Goal: Task Accomplishment & Management: Manage account settings

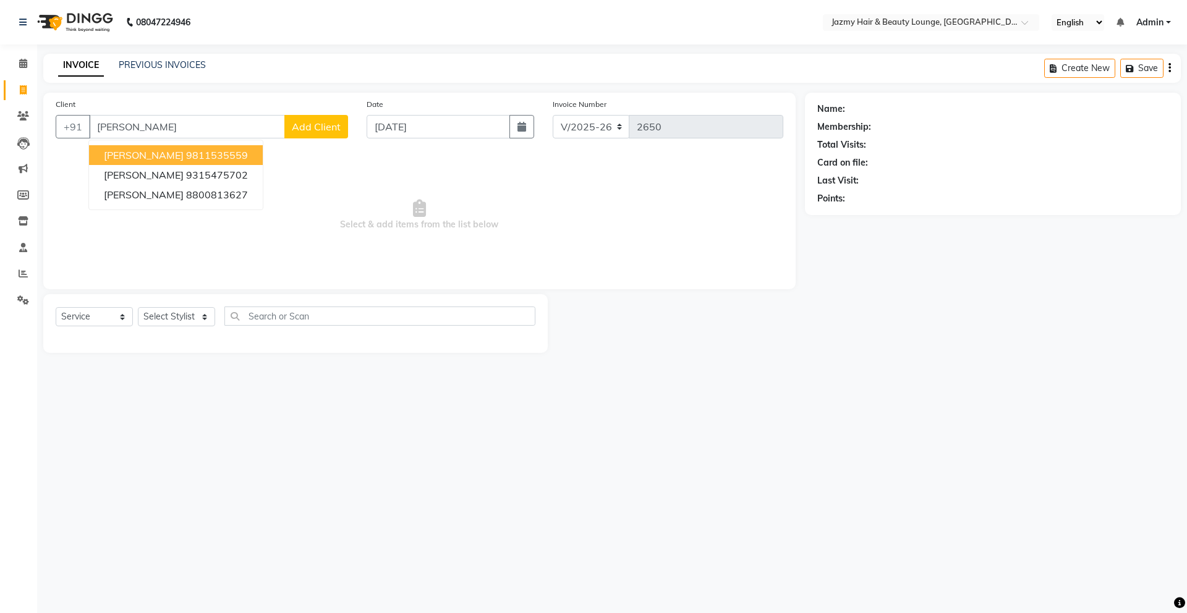
select select "759"
select select "service"
type input "r"
click at [189, 155] on span "93111156" at bounding box center [213, 155] width 49 height 12
type input "9311115689"
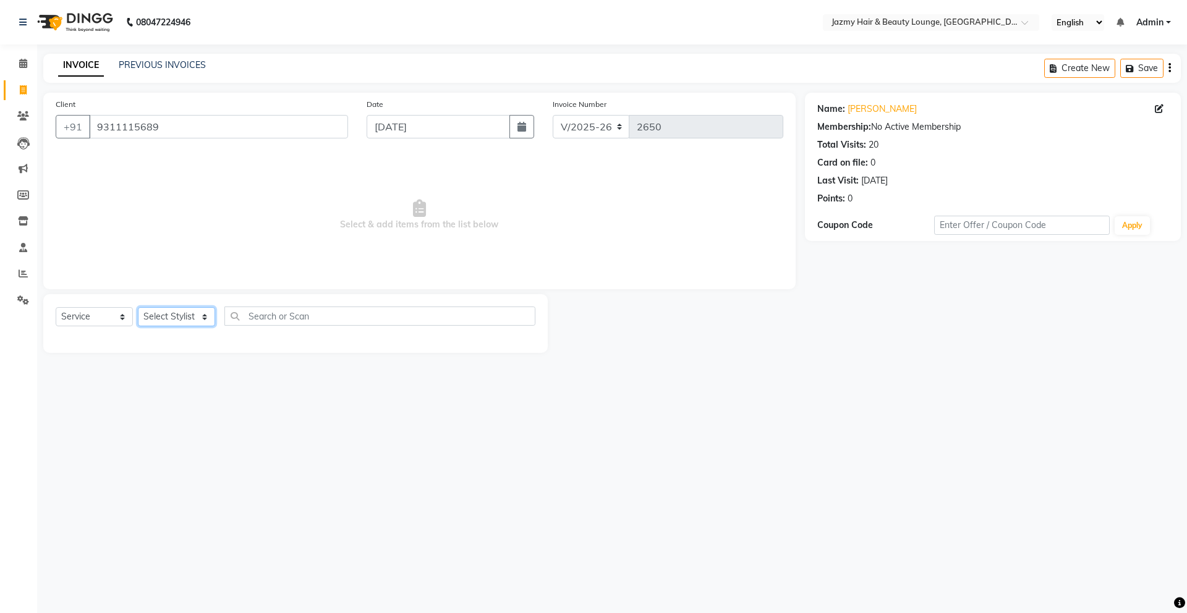
click at [206, 319] on select "Select Stylist AMIT [PERSON_NAME] [PERSON_NAME] CHASHIKA [PERSON_NAME] [PERSON_…" at bounding box center [176, 316] width 77 height 19
select select "51399"
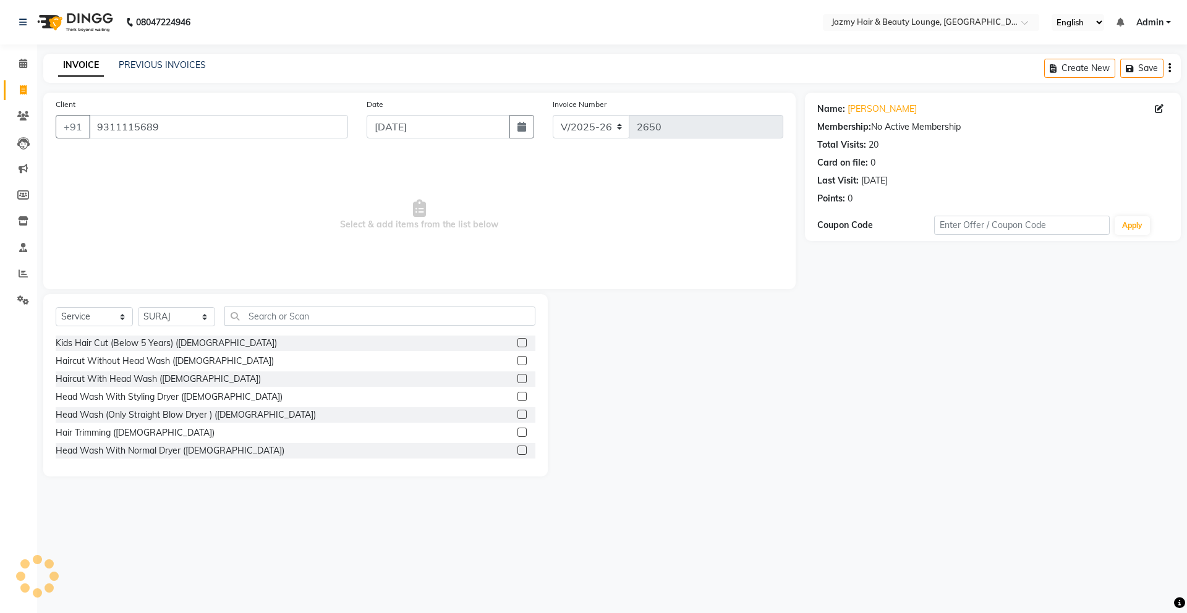
click at [230, 361] on div "Haircut Without Head Wash ([DEMOGRAPHIC_DATA])" at bounding box center [296, 361] width 480 height 15
click at [517, 358] on label at bounding box center [521, 360] width 9 height 9
click at [517, 358] on input "checkbox" at bounding box center [521, 361] width 8 height 8
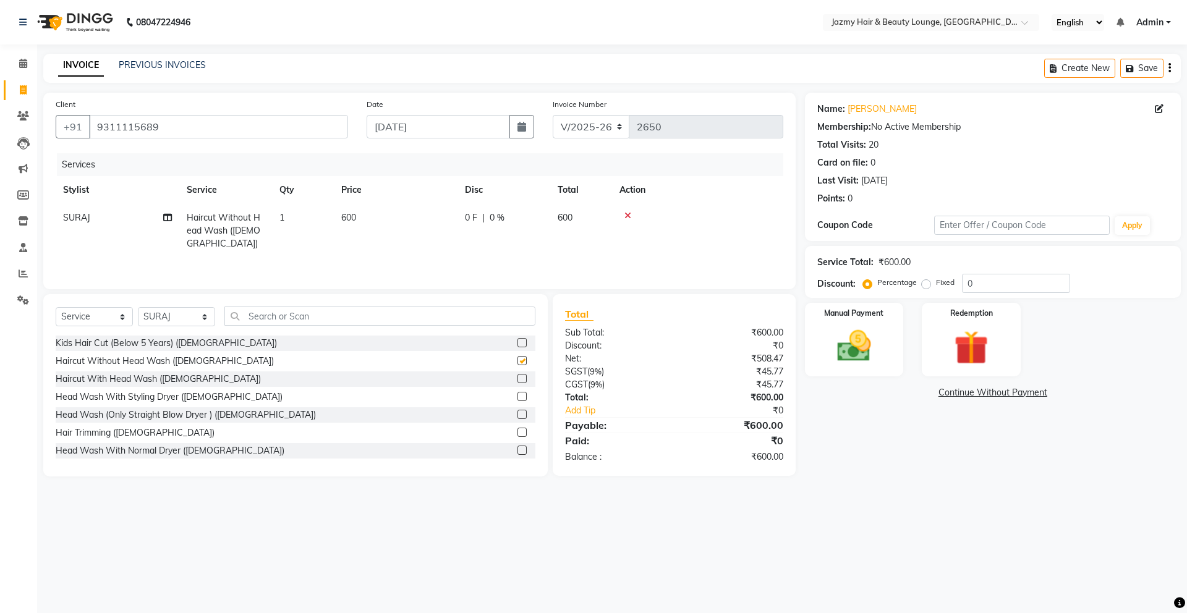
checkbox input "false"
click at [864, 340] on img at bounding box center [853, 346] width 57 height 41
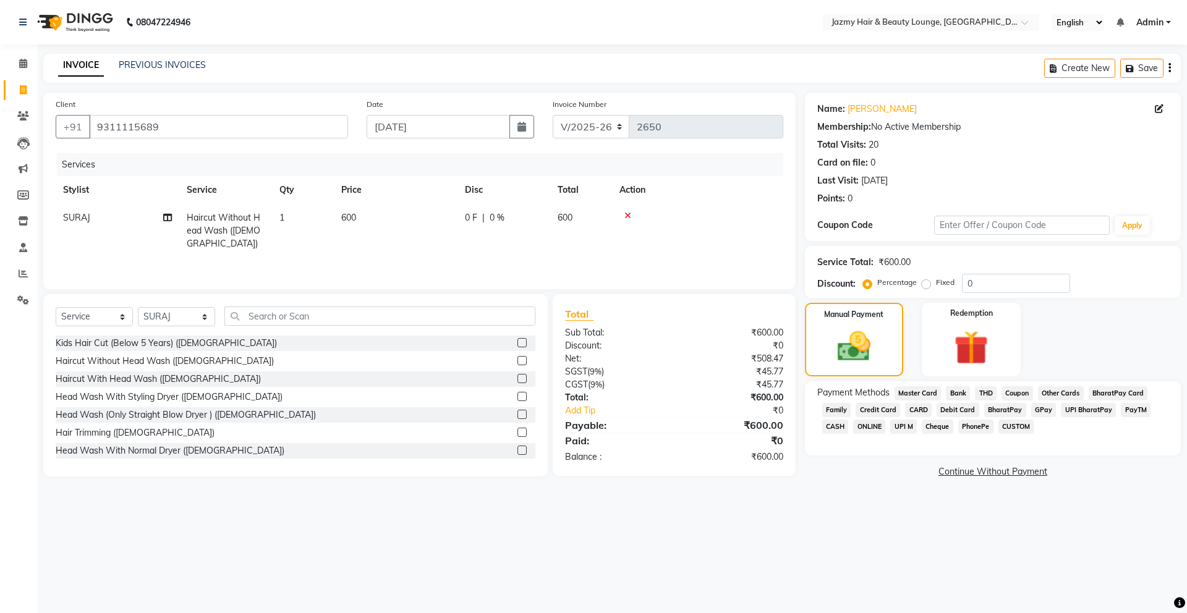
click at [834, 428] on span "CASH" at bounding box center [835, 427] width 27 height 14
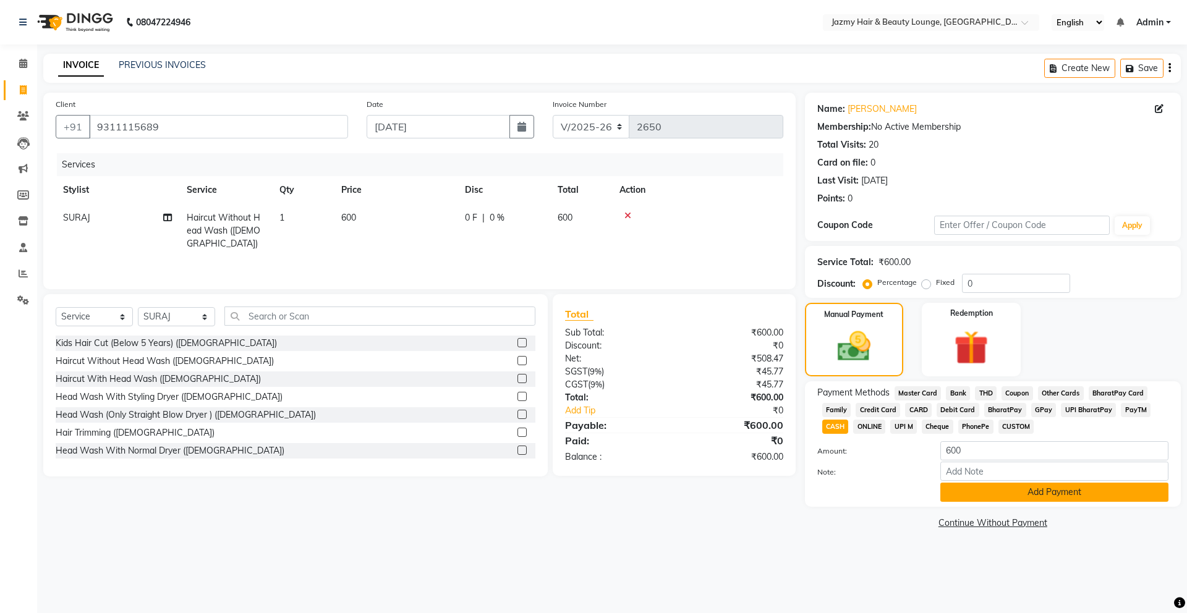
click at [988, 494] on button "Add Payment" at bounding box center [1054, 492] width 228 height 19
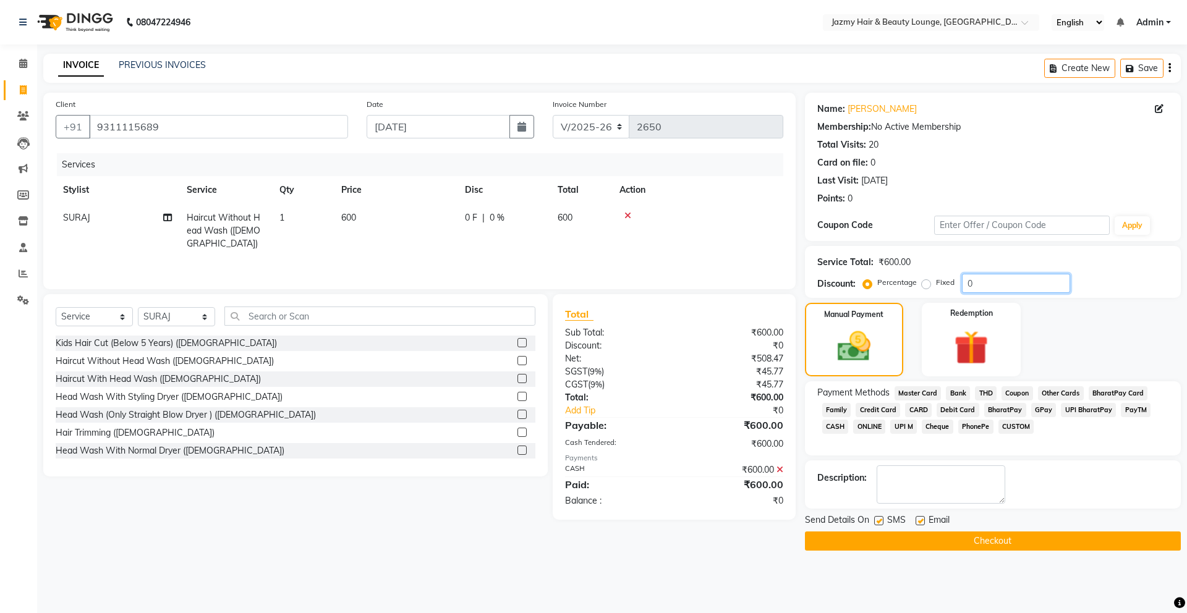
click at [962, 286] on input "0" at bounding box center [1016, 283] width 108 height 19
type input "20"
click at [782, 468] on div "₹600.00" at bounding box center [733, 470] width 118 height 13
click at [779, 470] on icon at bounding box center [779, 469] width 7 height 9
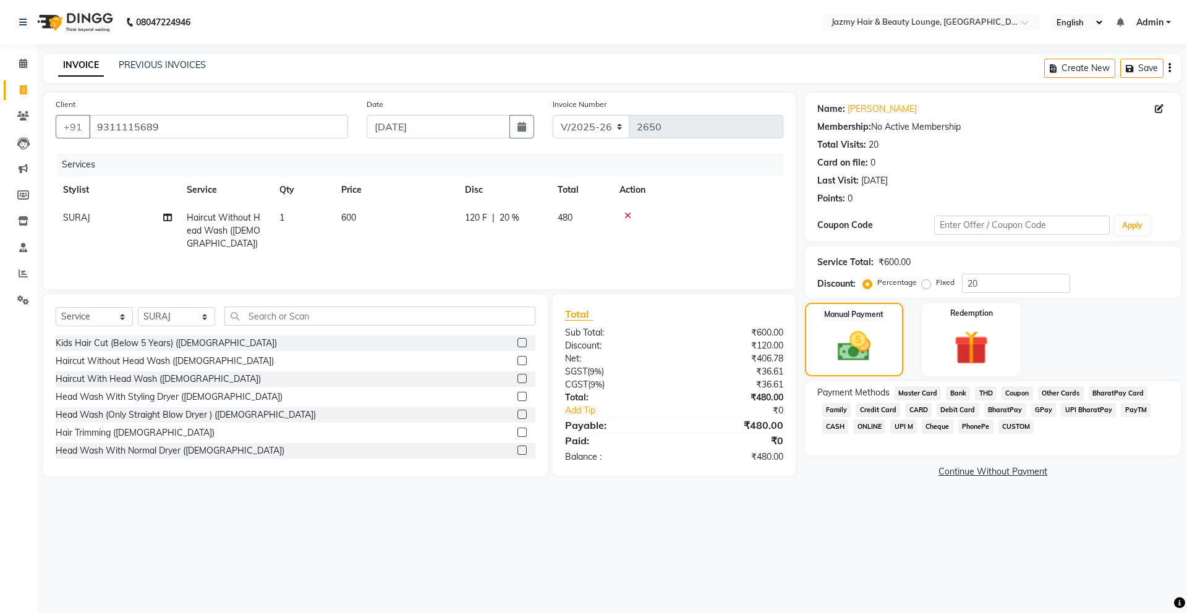
click at [831, 428] on span "CASH" at bounding box center [835, 427] width 27 height 14
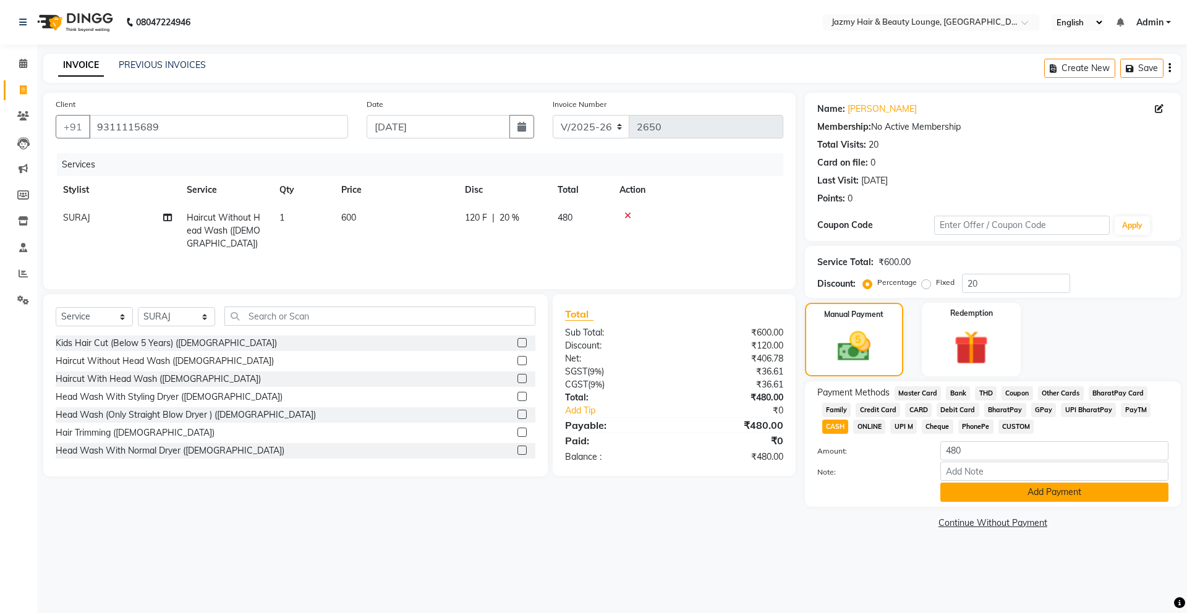
click at [985, 483] on button "Add Payment" at bounding box center [1054, 492] width 228 height 19
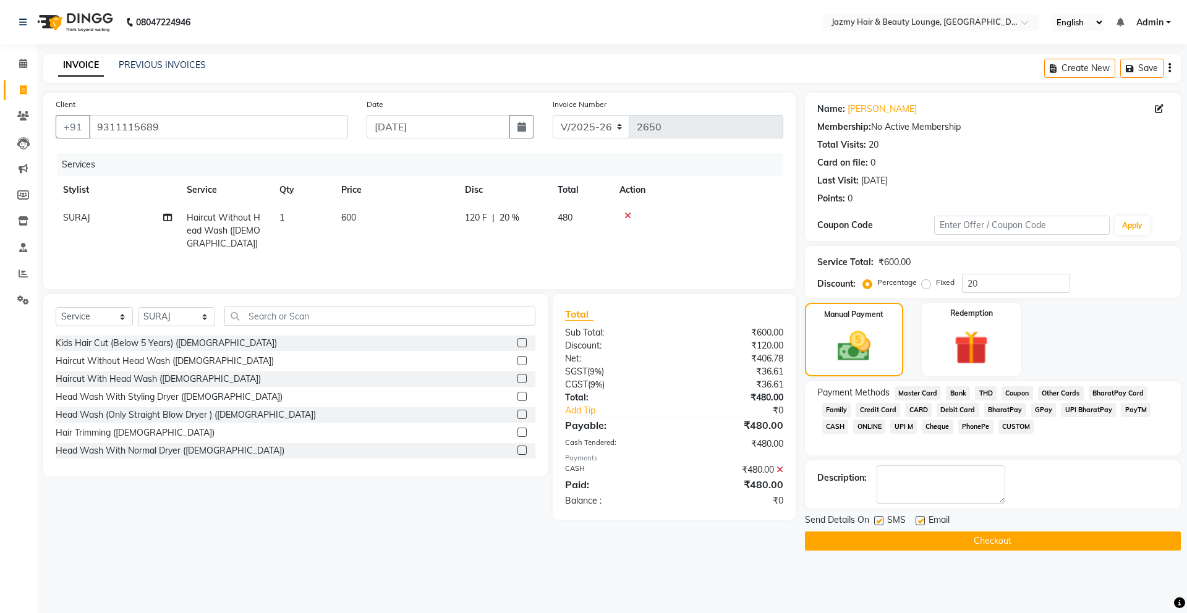
click at [988, 543] on button "Checkout" at bounding box center [993, 541] width 376 height 19
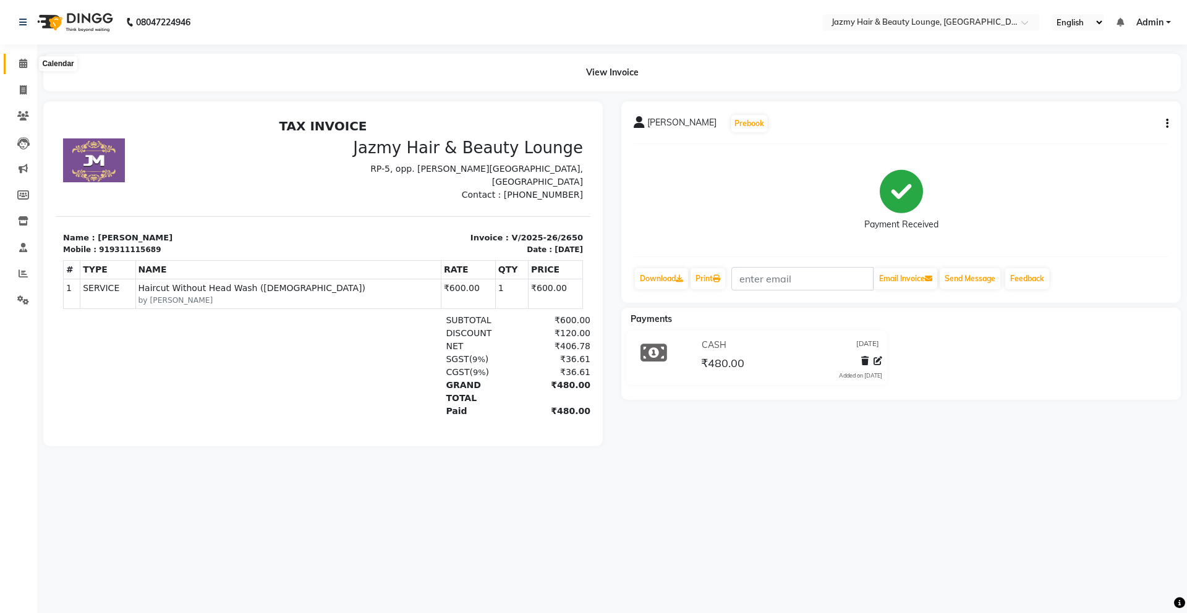
click at [22, 63] on icon at bounding box center [23, 63] width 8 height 9
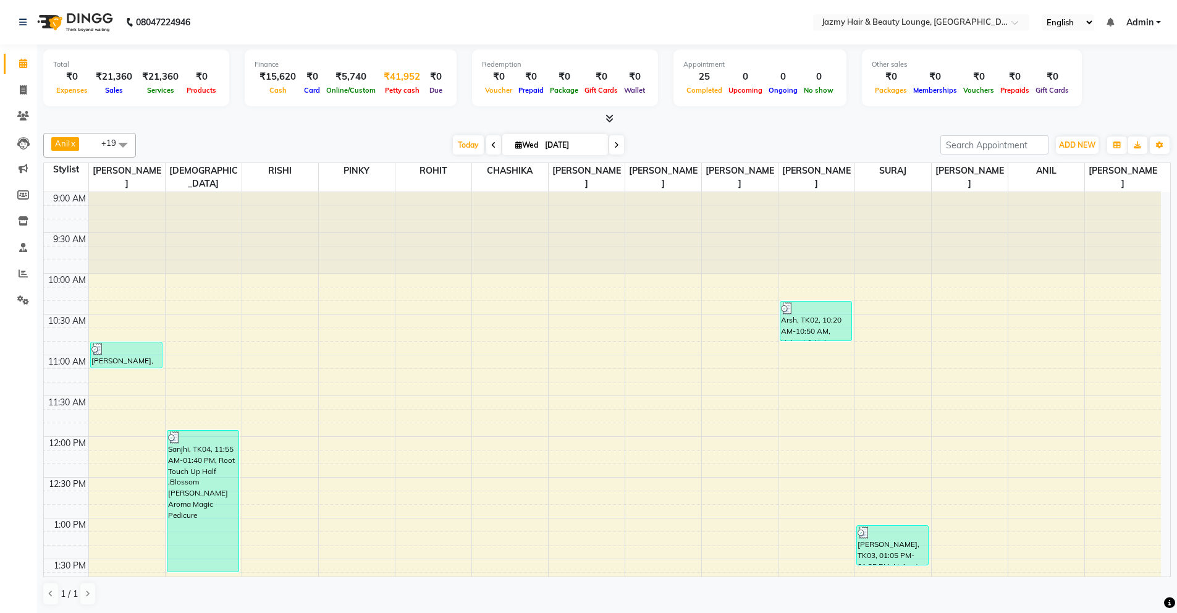
click at [395, 82] on div "₹41,952" at bounding box center [402, 77] width 46 height 14
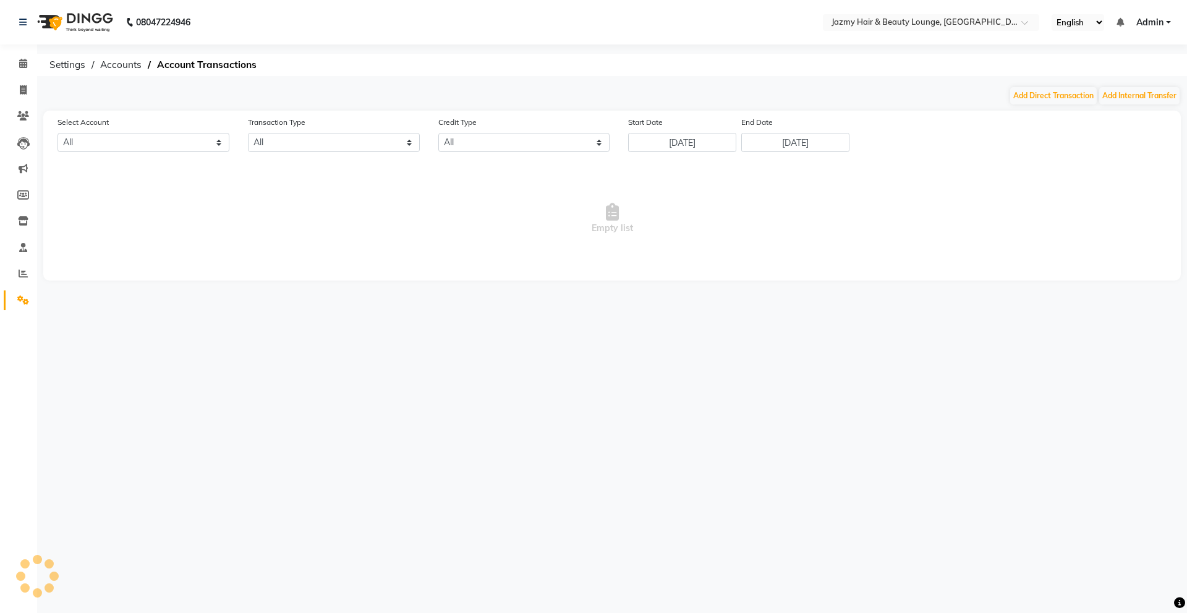
select select "2354"
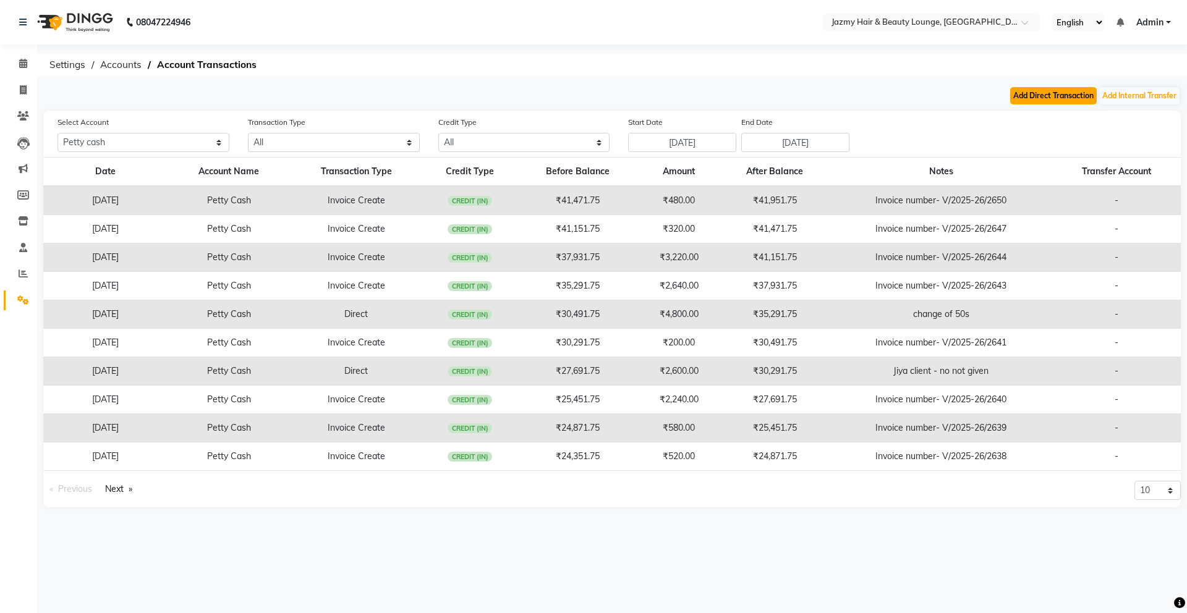
click at [1069, 100] on button "Add Direct Transaction" at bounding box center [1053, 95] width 87 height 17
select select "direct"
select select "2354"
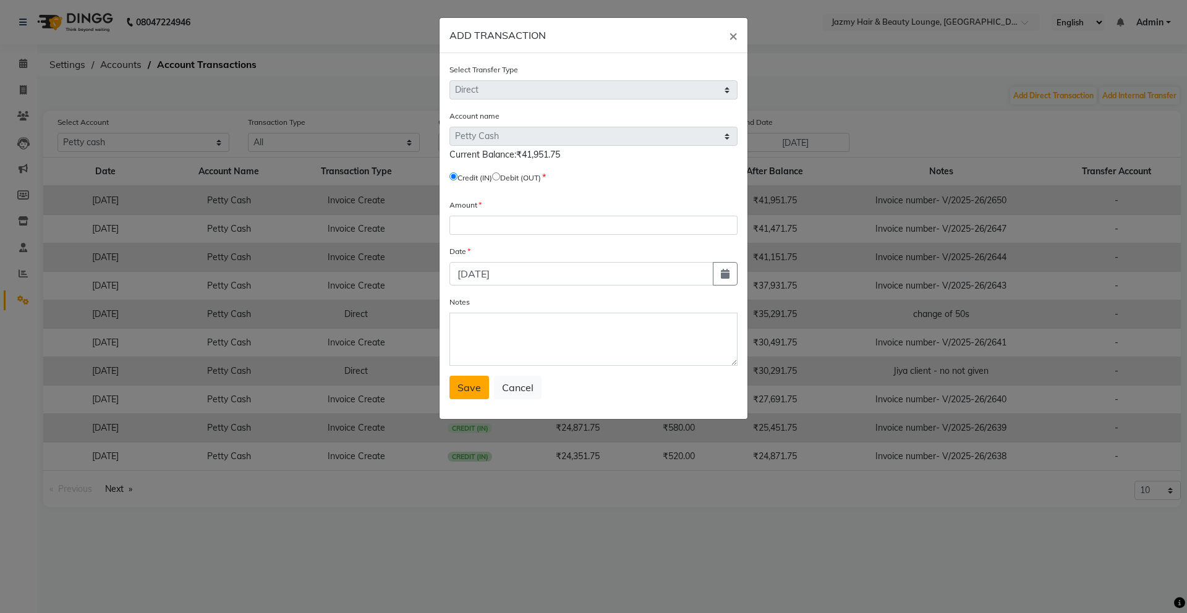
drag, startPoint x: 509, startPoint y: 561, endPoint x: 473, endPoint y: 367, distance: 197.5
click at [509, 561] on ngb-modal-window "ADD TRANSACTION × Select Transfer Type Select Direct Internal Account name Sele…" at bounding box center [593, 306] width 1187 height 613
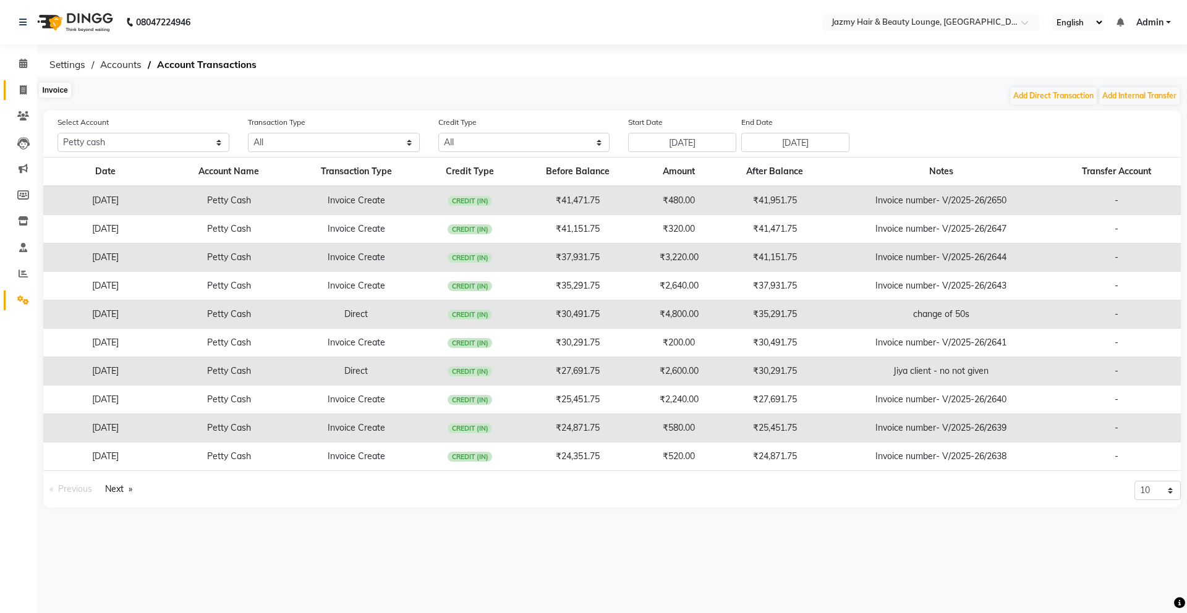
click at [18, 89] on span at bounding box center [23, 90] width 22 height 14
select select "service"
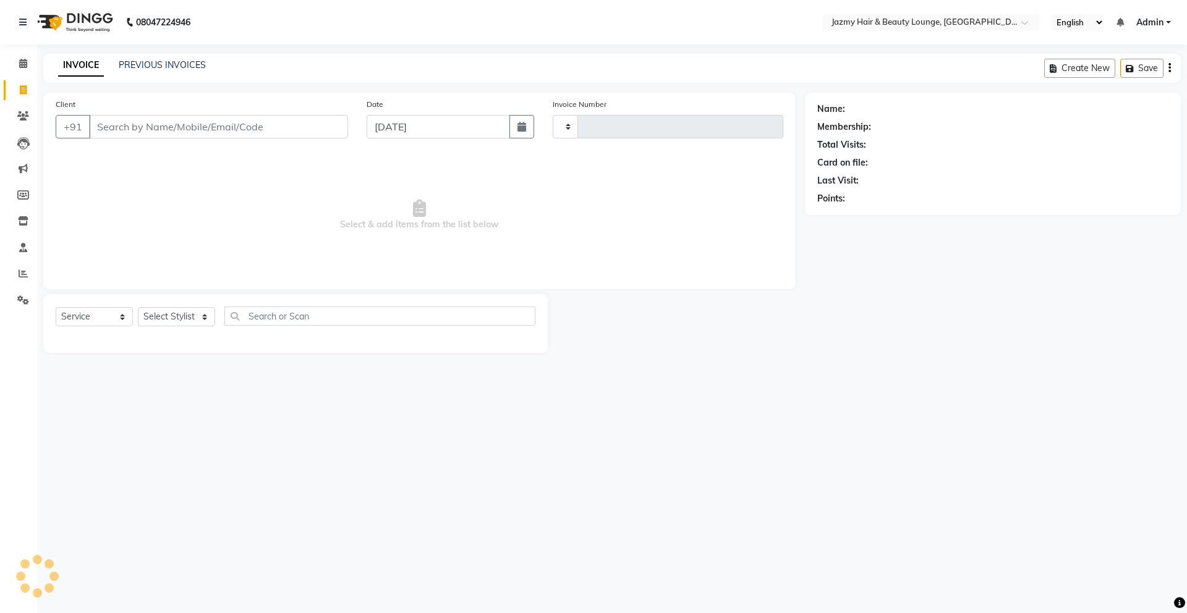
type input "2651"
select select "759"
click at [163, 61] on link "PREVIOUS INVOICES" at bounding box center [162, 64] width 87 height 11
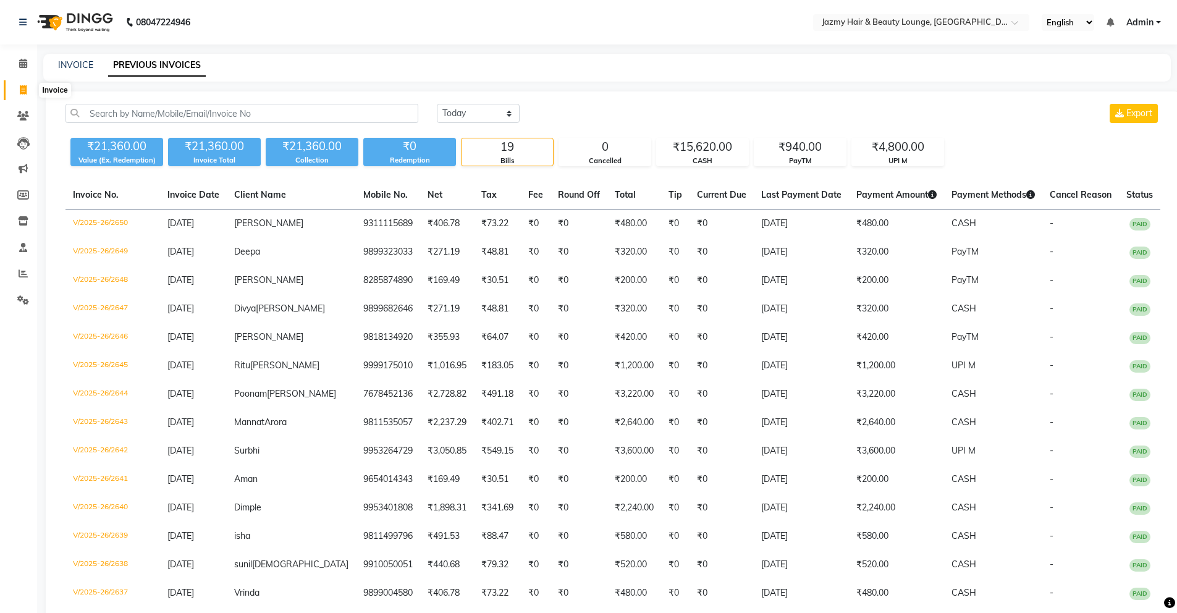
click at [22, 91] on icon at bounding box center [23, 89] width 7 height 9
select select "service"
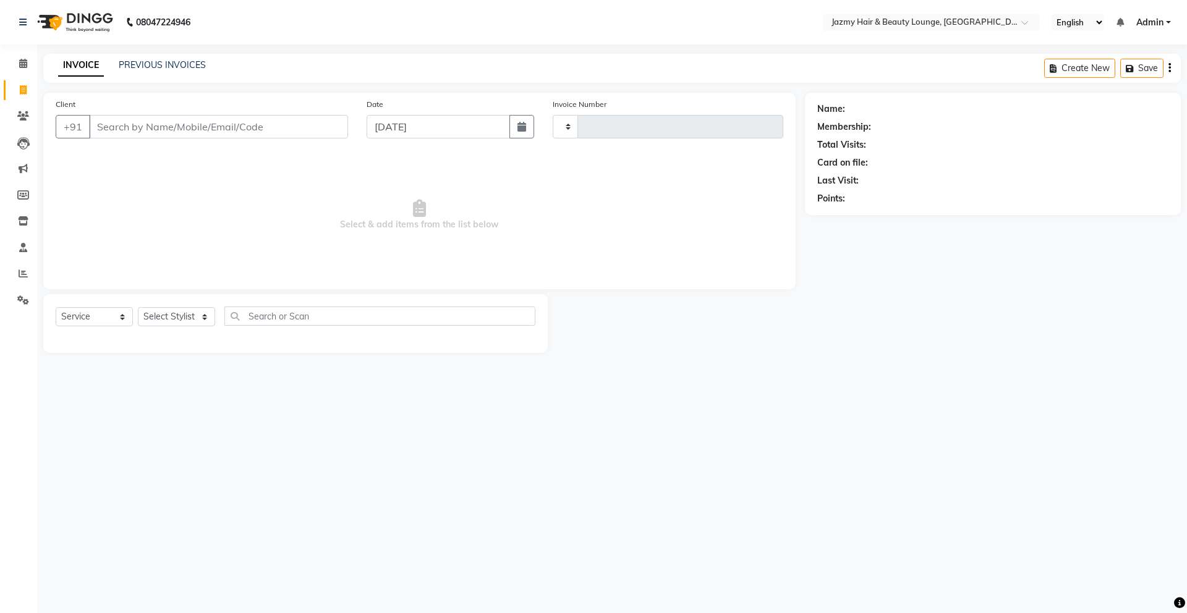
type input "2651"
select select "759"
click at [16, 64] on span at bounding box center [23, 64] width 22 height 14
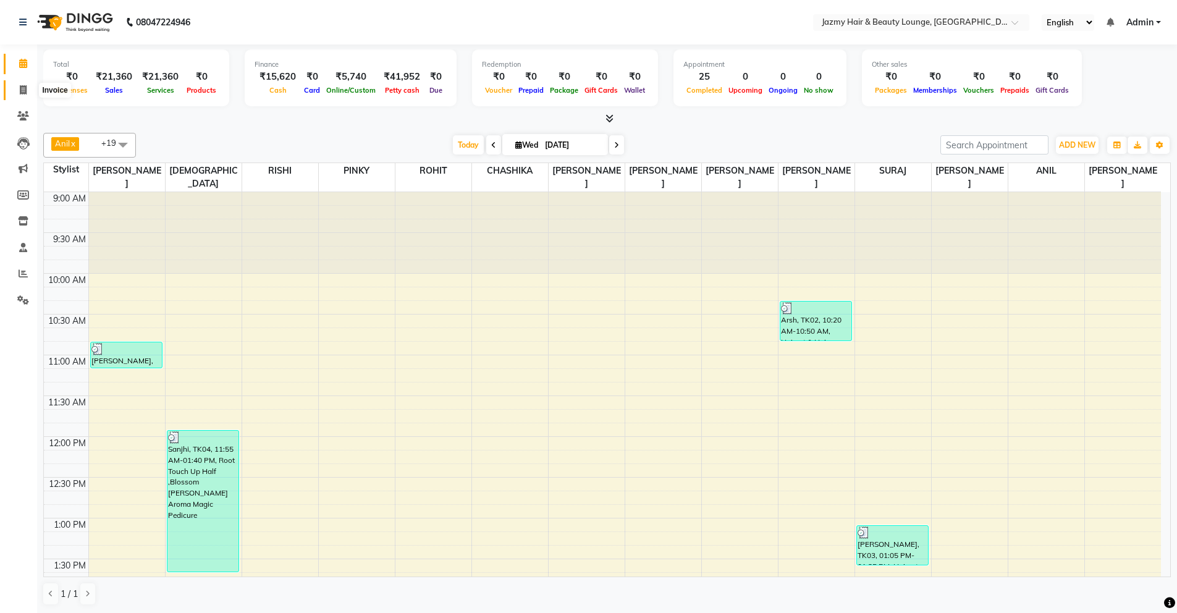
click at [22, 83] on span at bounding box center [23, 90] width 22 height 14
select select "service"
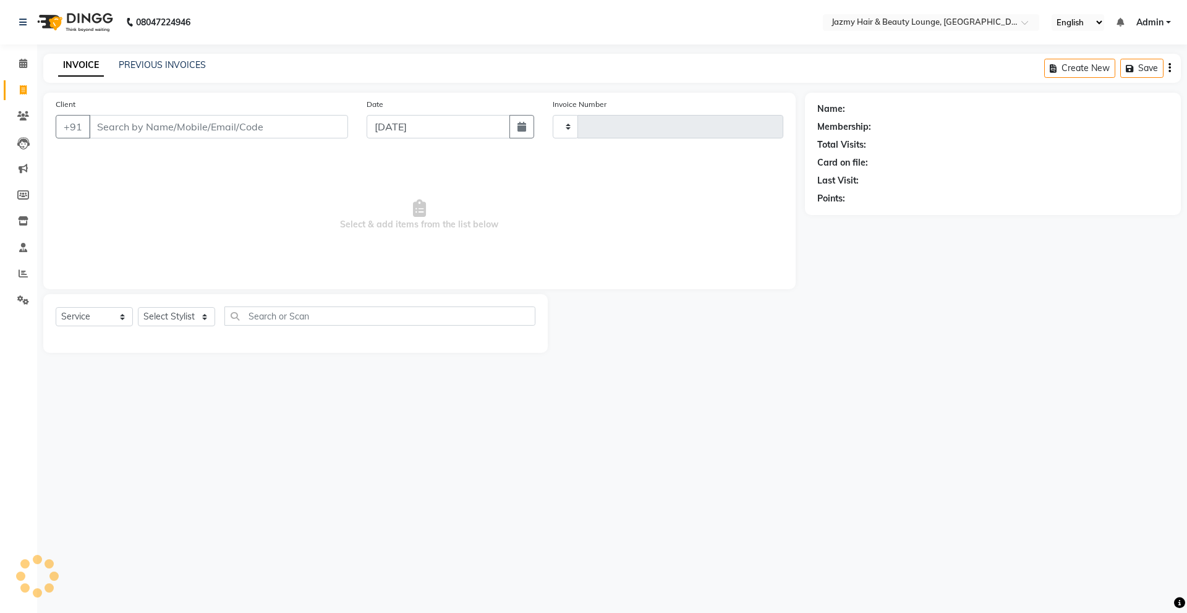
type input "2651"
select select "759"
click at [154, 124] on input "Client" at bounding box center [218, 126] width 259 height 23
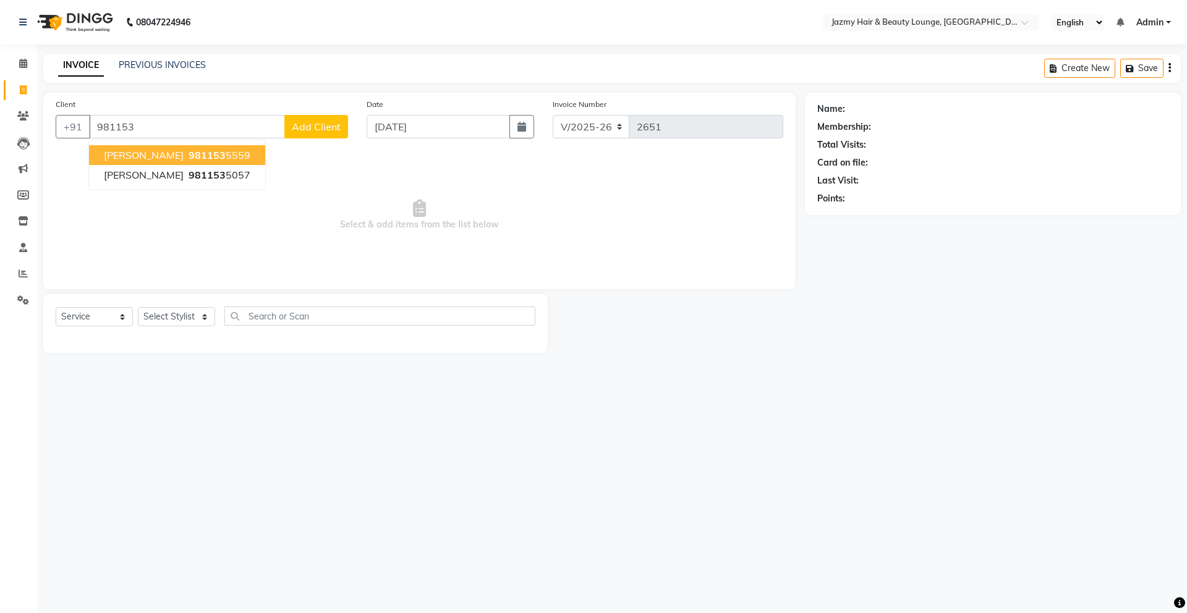
click at [189, 153] on span "981153" at bounding box center [207, 155] width 37 height 12
type input "9811535559"
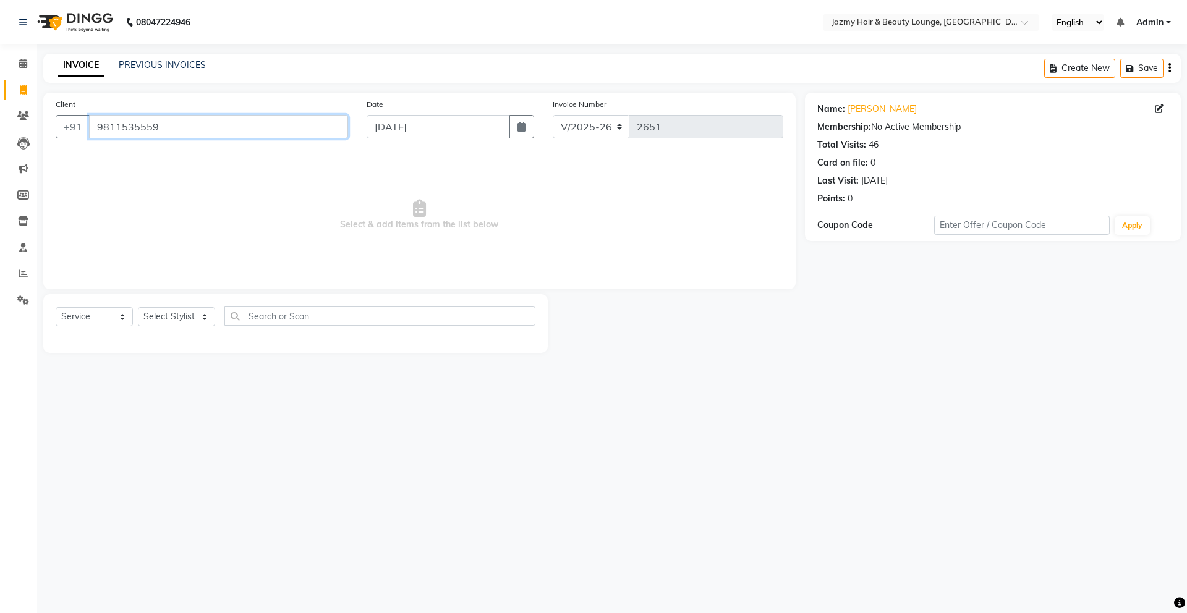
click at [182, 133] on input "9811535559" at bounding box center [218, 126] width 259 height 23
click at [205, 318] on select "Select Stylist AMIT [PERSON_NAME] [PERSON_NAME] CHASHIKA [PERSON_NAME] [PERSON_…" at bounding box center [176, 316] width 77 height 19
select select "12167"
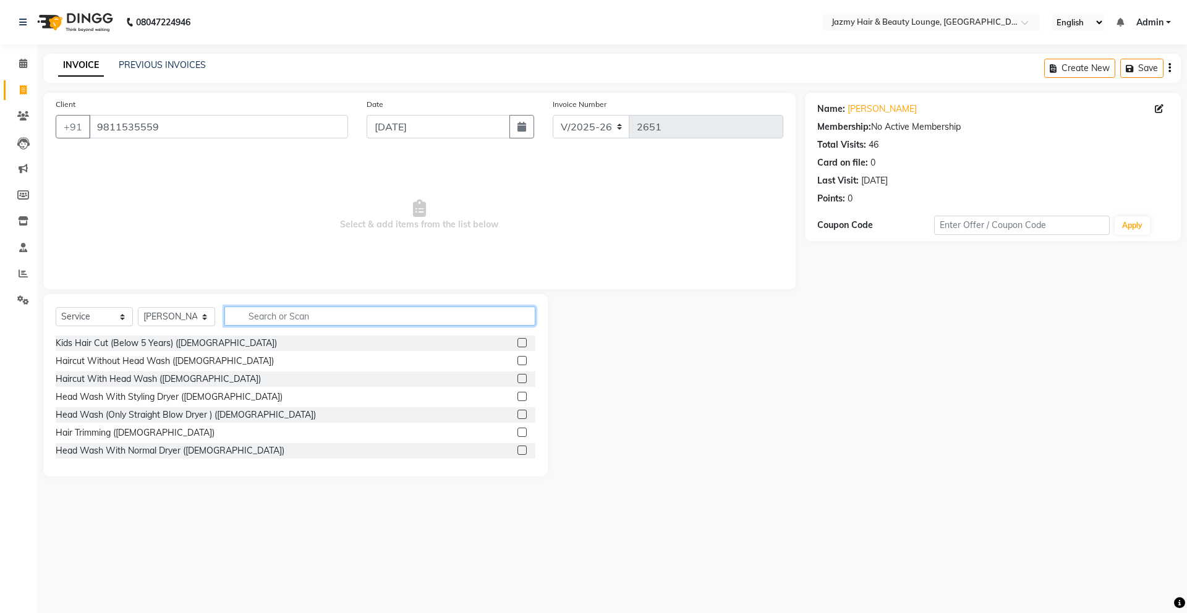
click at [252, 321] on input "text" at bounding box center [379, 316] width 311 height 19
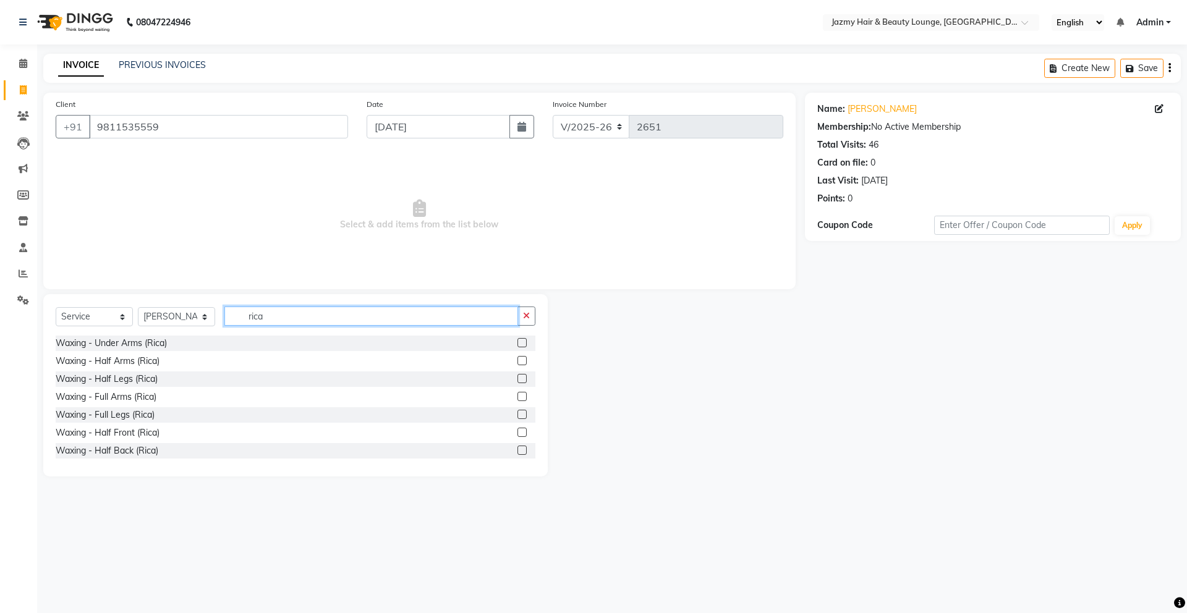
type input "rica"
click at [517, 398] on label at bounding box center [521, 396] width 9 height 9
click at [517, 398] on input "checkbox" at bounding box center [521, 397] width 8 height 8
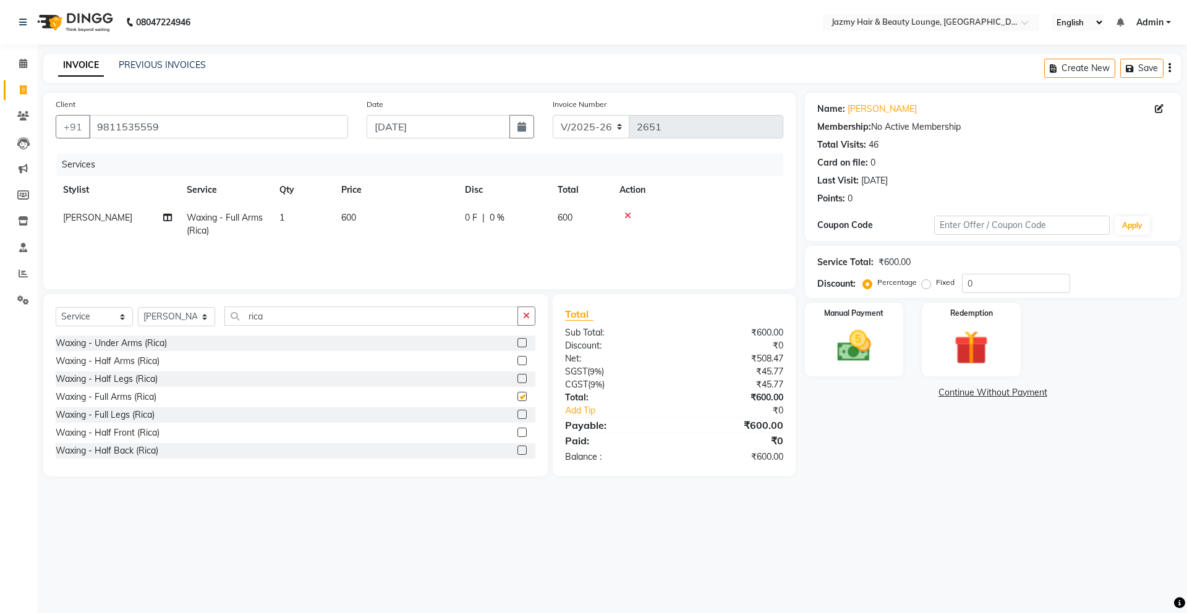
checkbox input "false"
click at [517, 416] on label at bounding box center [521, 414] width 9 height 9
click at [517, 416] on input "checkbox" at bounding box center [521, 415] width 8 height 8
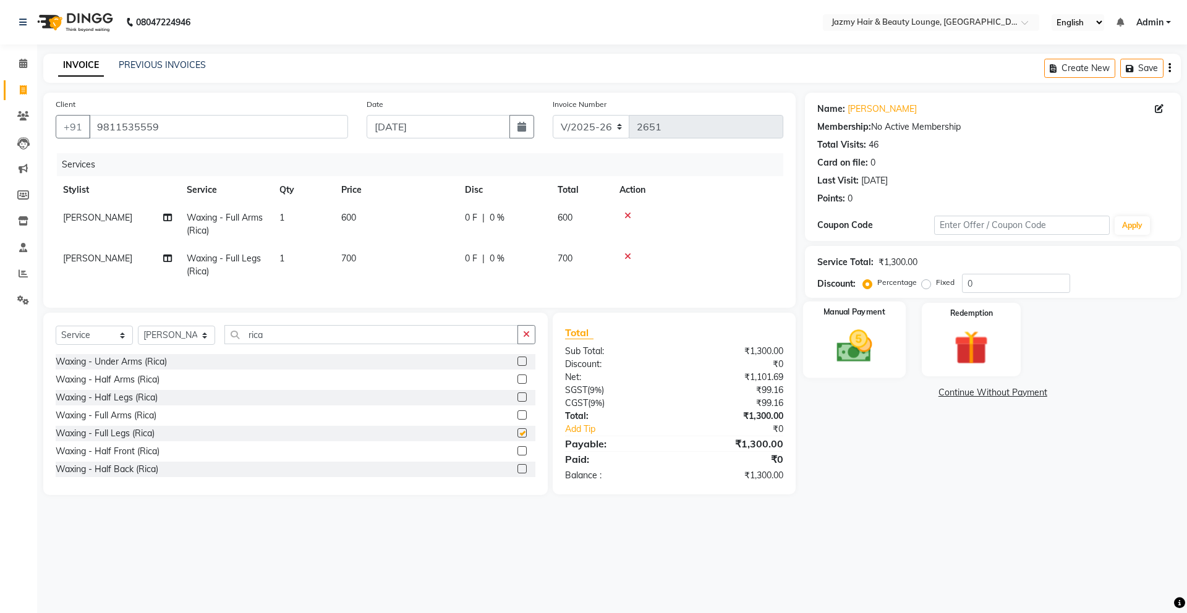
checkbox input "false"
click at [960, 283] on div "Percentage Fixed" at bounding box center [913, 283] width 96 height 16
click at [967, 284] on input "0" at bounding box center [1016, 283] width 108 height 19
type input "20"
click at [847, 349] on img at bounding box center [853, 346] width 57 height 41
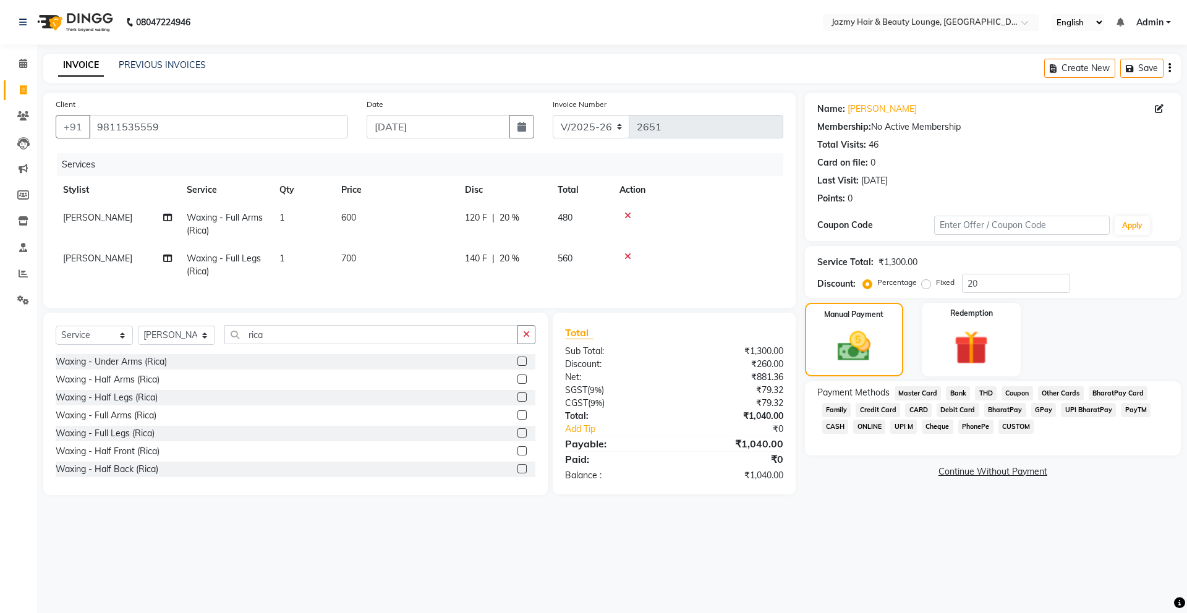
click at [834, 423] on span "CASH" at bounding box center [835, 427] width 27 height 14
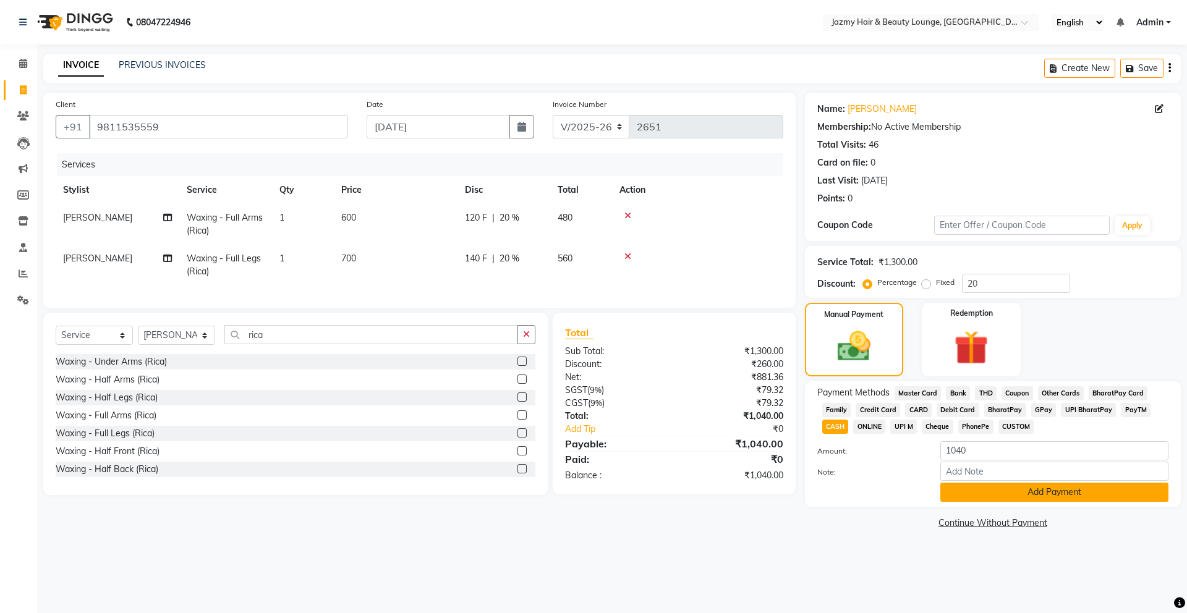
click at [1006, 489] on button "Add Payment" at bounding box center [1054, 492] width 228 height 19
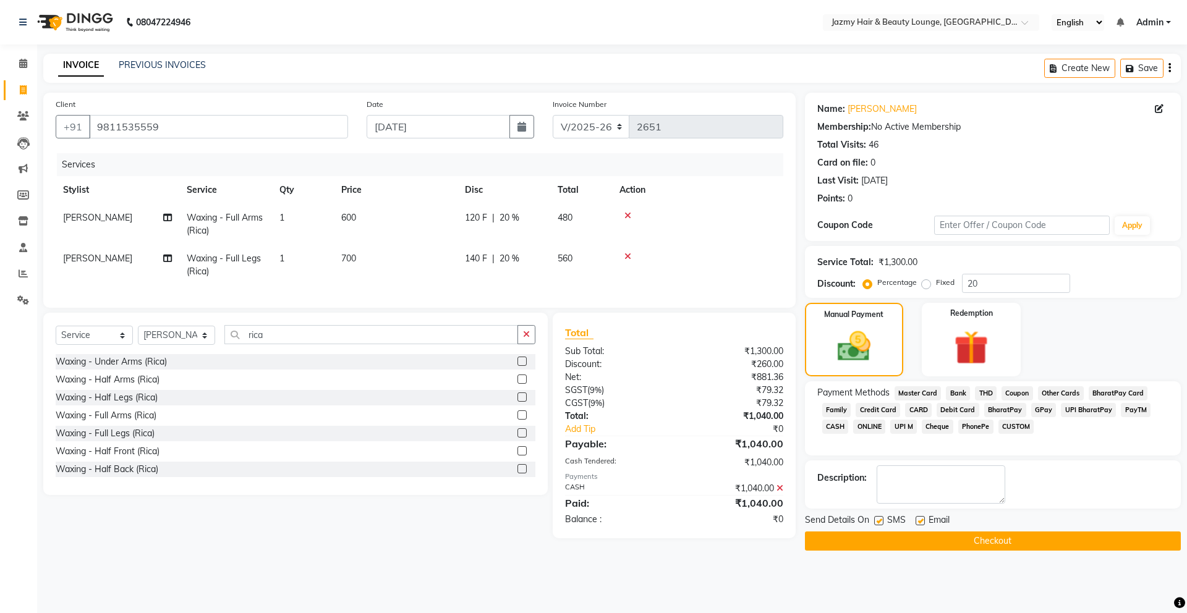
click at [991, 537] on button "Checkout" at bounding box center [993, 541] width 376 height 19
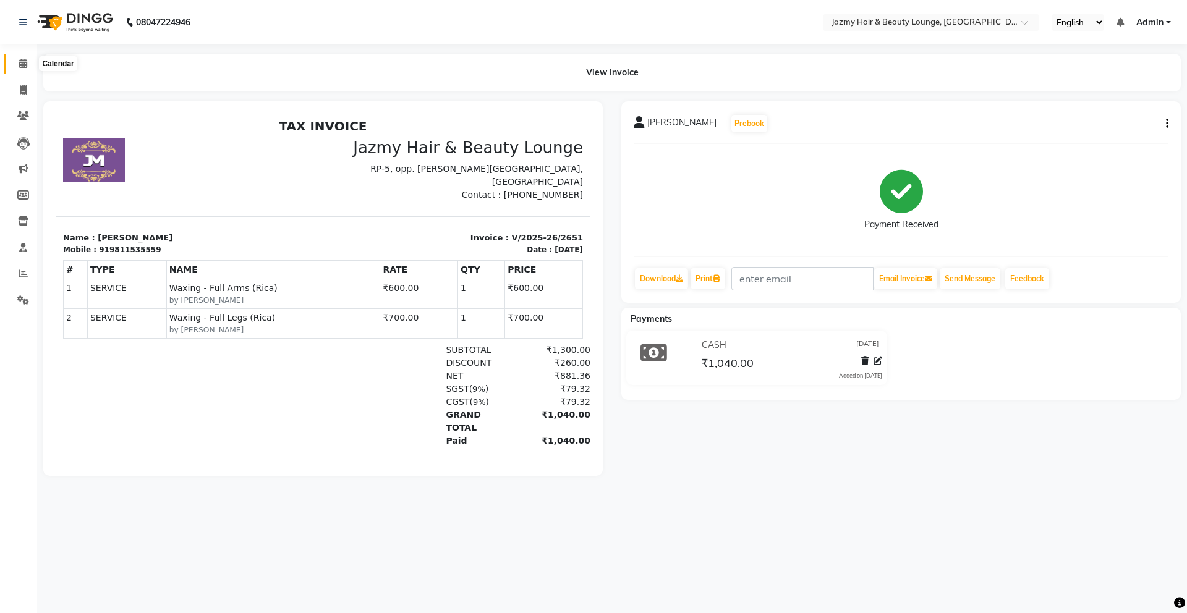
click at [23, 66] on icon at bounding box center [23, 63] width 8 height 9
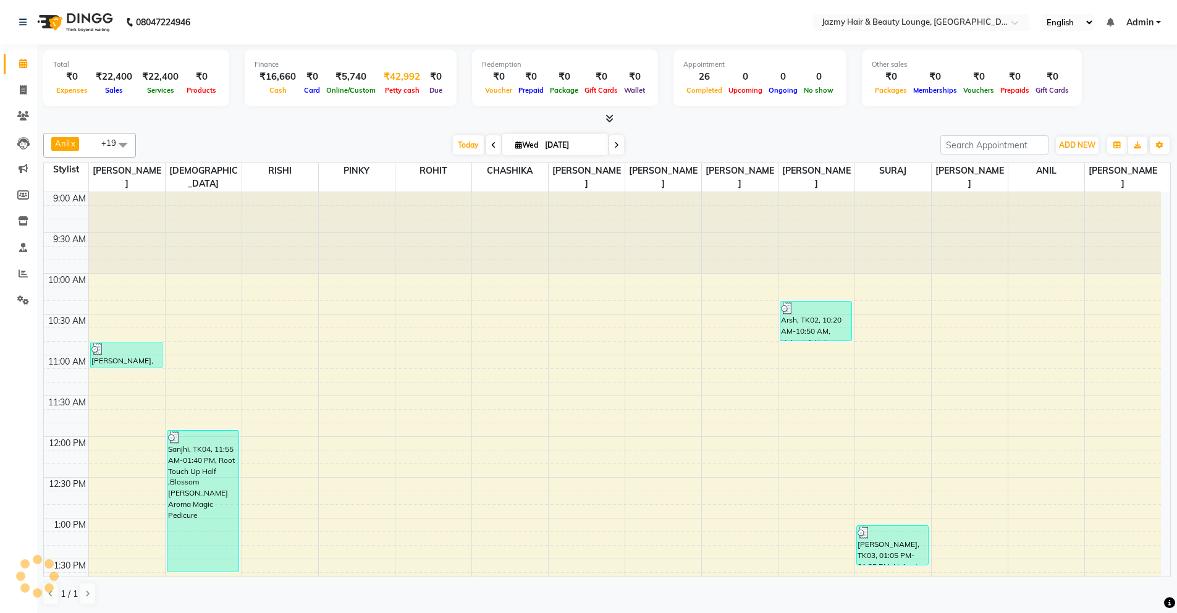
click at [413, 86] on span "Petty cash" at bounding box center [402, 90] width 41 height 9
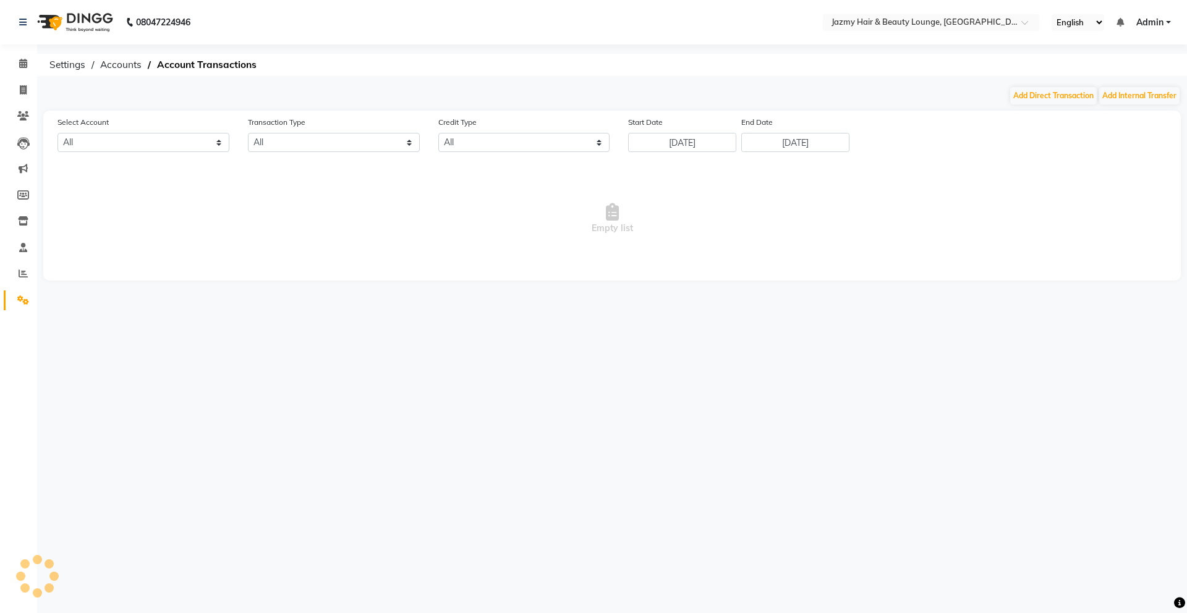
select select "2354"
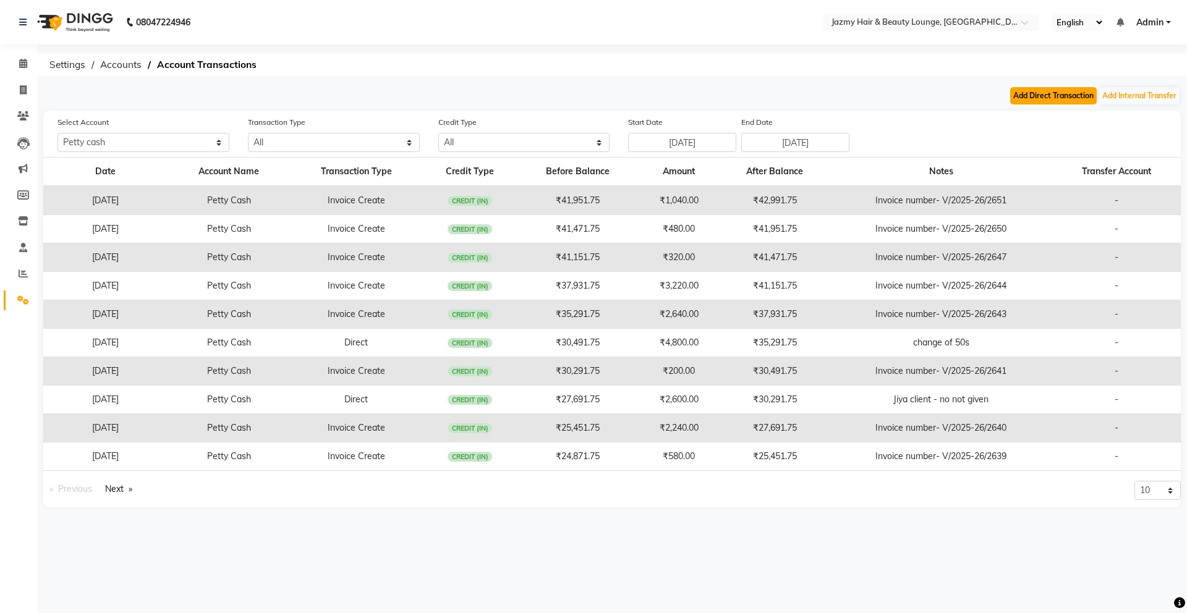
click at [1032, 97] on button "Add Direct Transaction" at bounding box center [1053, 95] width 87 height 17
select select "direct"
select select "2354"
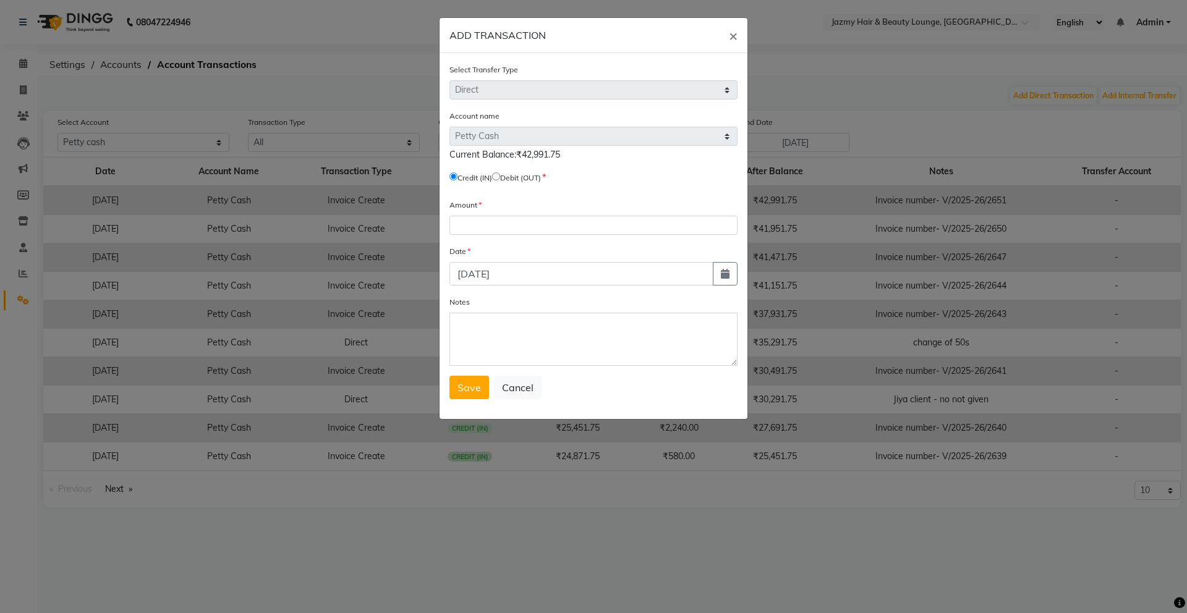
click at [507, 176] on label "Debit (OUT)" at bounding box center [520, 177] width 41 height 11
click at [500, 177] on input "radio" at bounding box center [496, 176] width 8 height 8
radio input "true"
click at [507, 341] on textarea "Notes" at bounding box center [593, 339] width 288 height 53
type textarea "given to office"
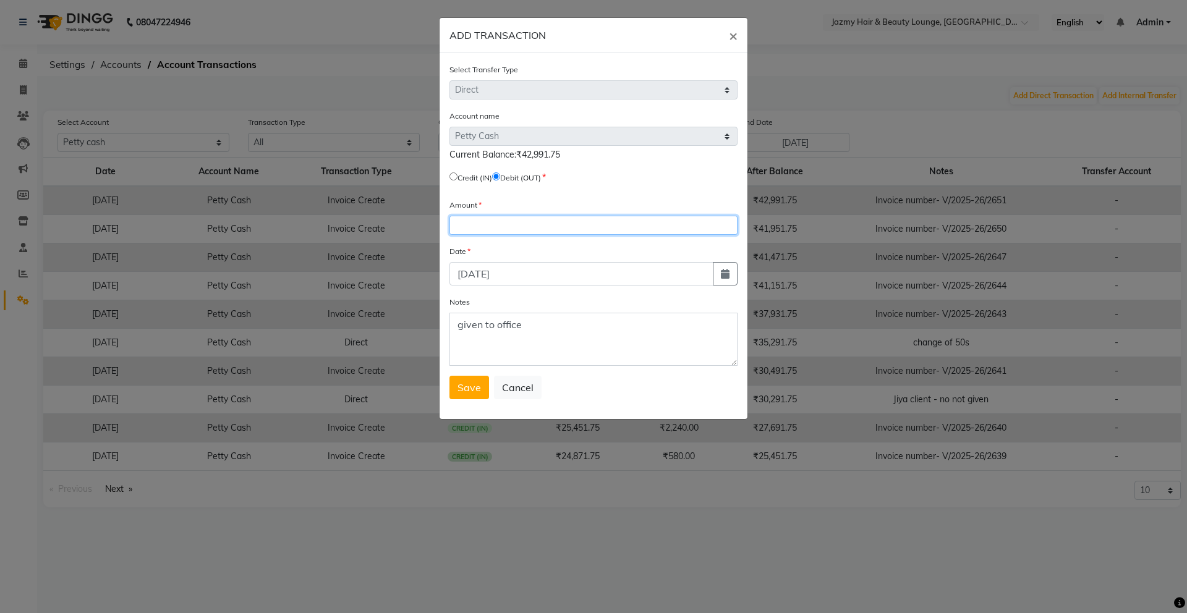
click at [494, 226] on input "number" at bounding box center [593, 225] width 288 height 19
click at [732, 36] on span "×" at bounding box center [733, 35] width 9 height 19
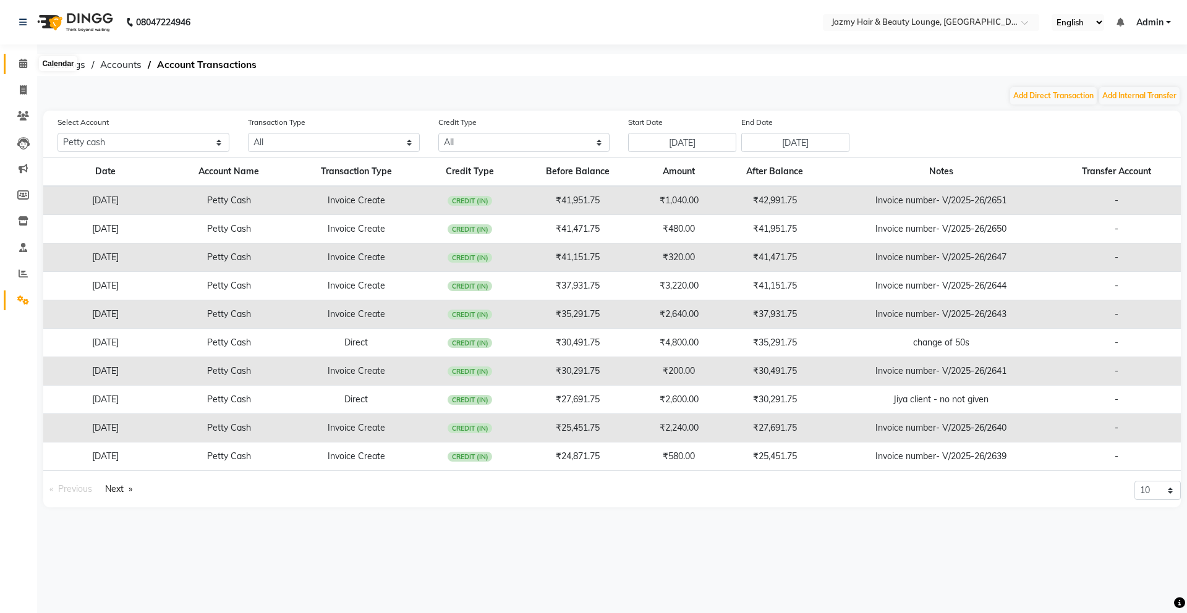
click at [23, 61] on icon at bounding box center [23, 63] width 8 height 9
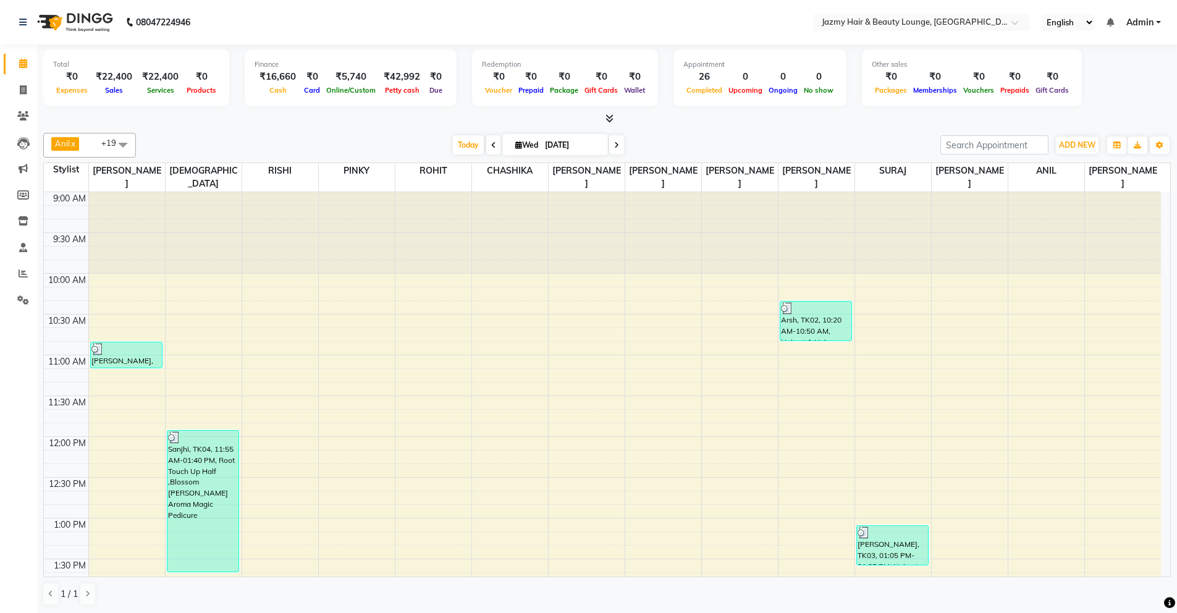
click at [402, 112] on div at bounding box center [607, 118] width 1128 height 13
click at [398, 75] on div "₹42,992" at bounding box center [402, 77] width 46 height 14
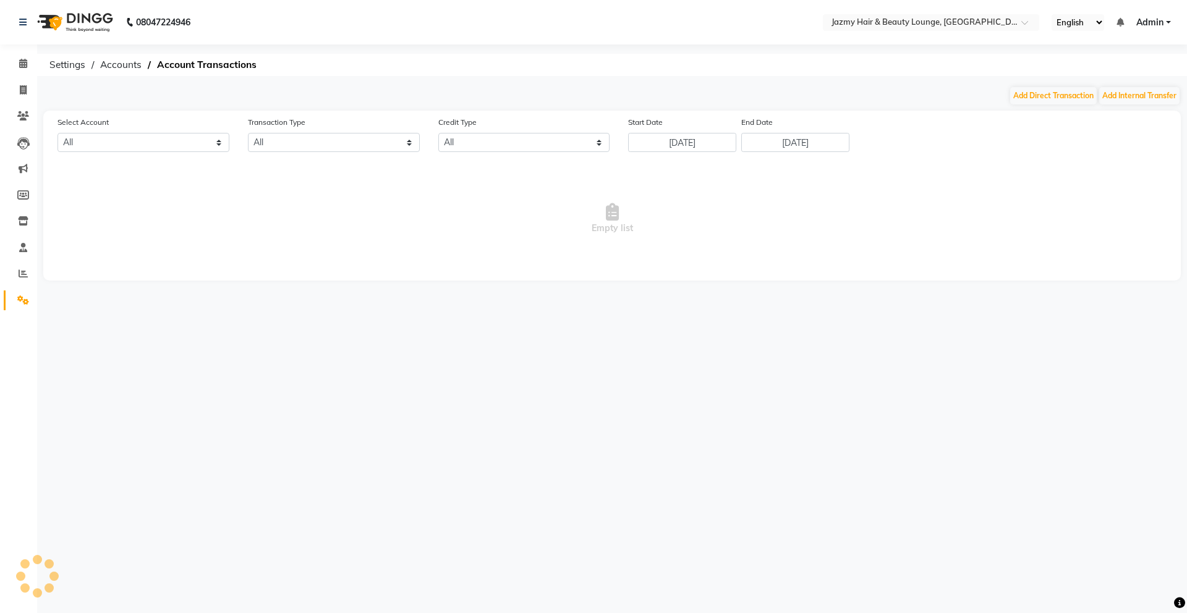
select select "2354"
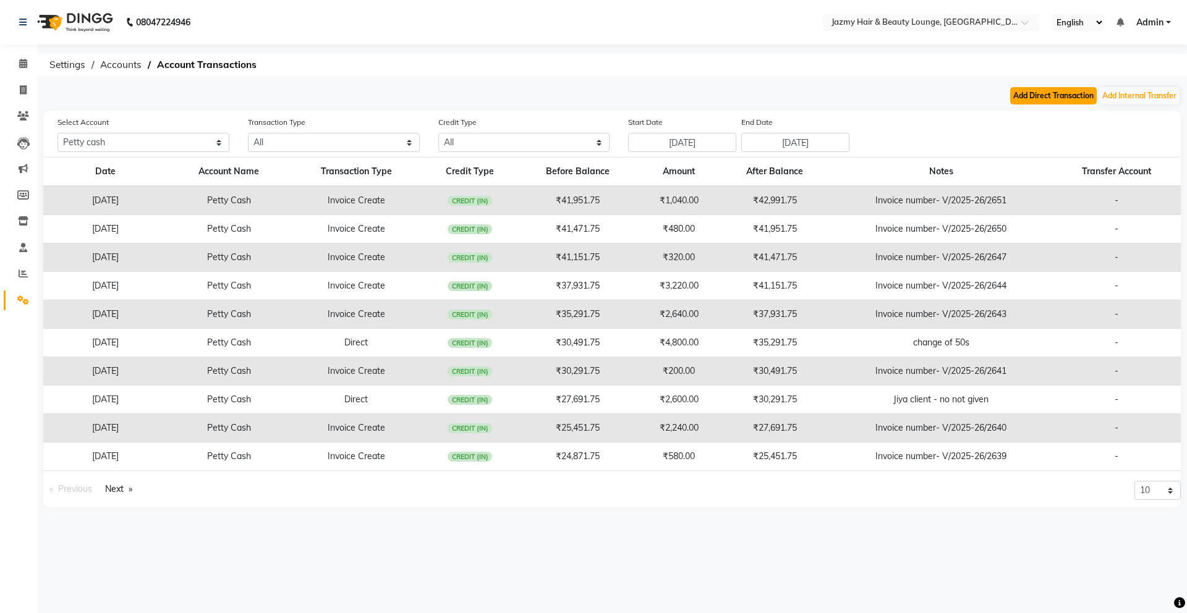
click at [1022, 95] on button "Add Direct Transaction" at bounding box center [1053, 95] width 87 height 17
select select "direct"
select select "2354"
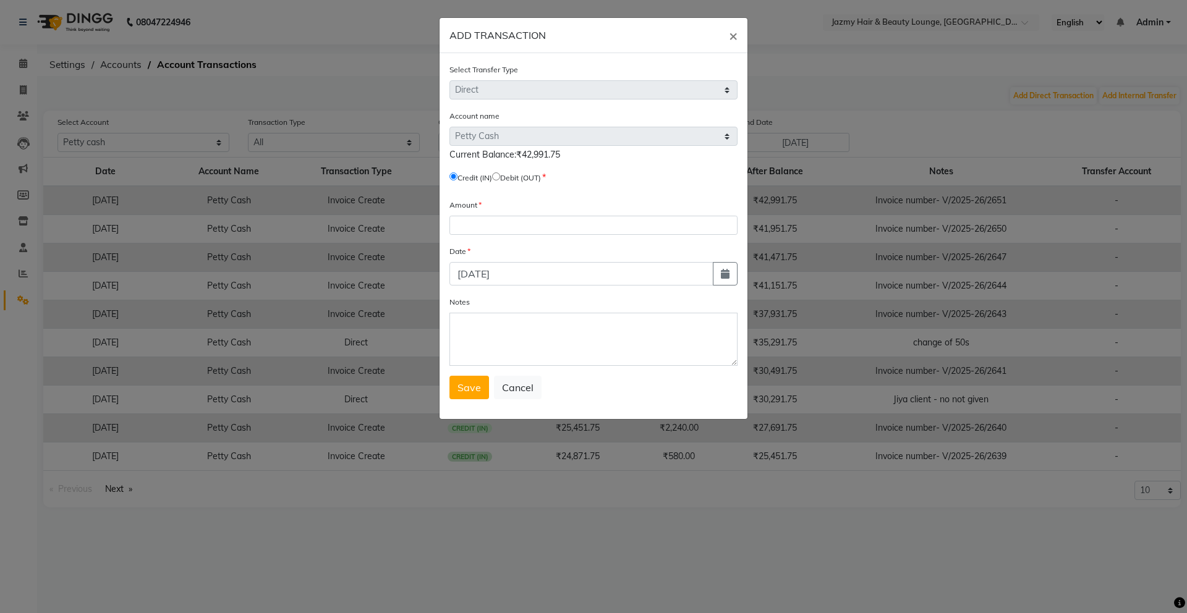
click at [500, 178] on input "radio" at bounding box center [496, 176] width 8 height 8
radio input "true"
click at [522, 229] on input "number" at bounding box center [593, 225] width 288 height 19
type input "500"
click at [518, 355] on textarea "Notes" at bounding box center [593, 339] width 288 height 53
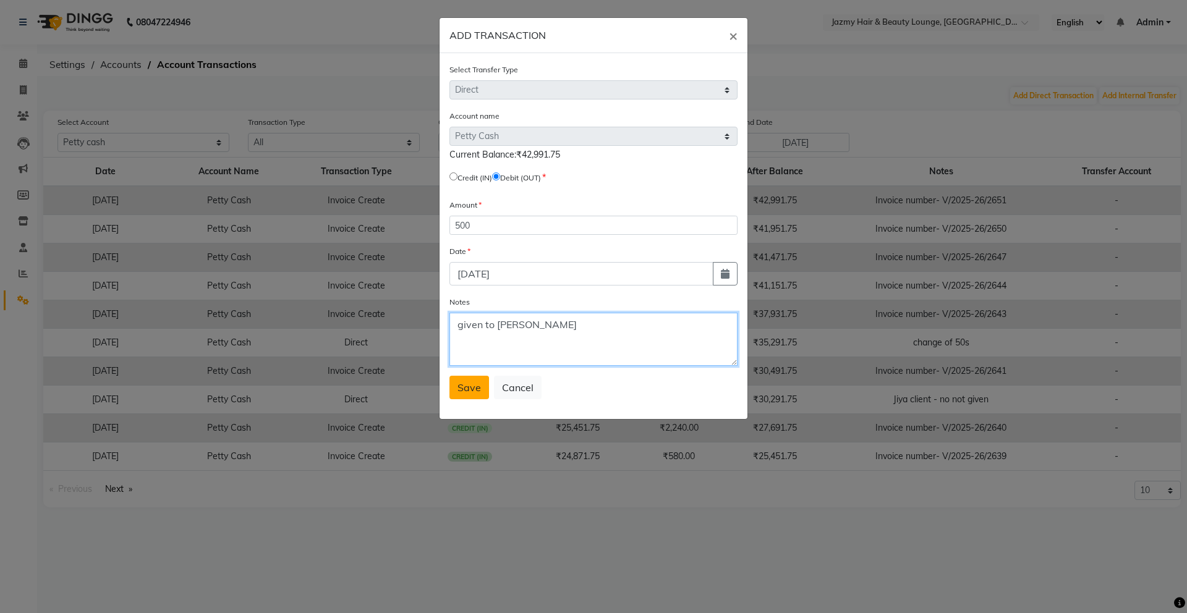
type textarea "given to [PERSON_NAME]"
click at [475, 382] on span "Save" at bounding box center [468, 387] width 23 height 12
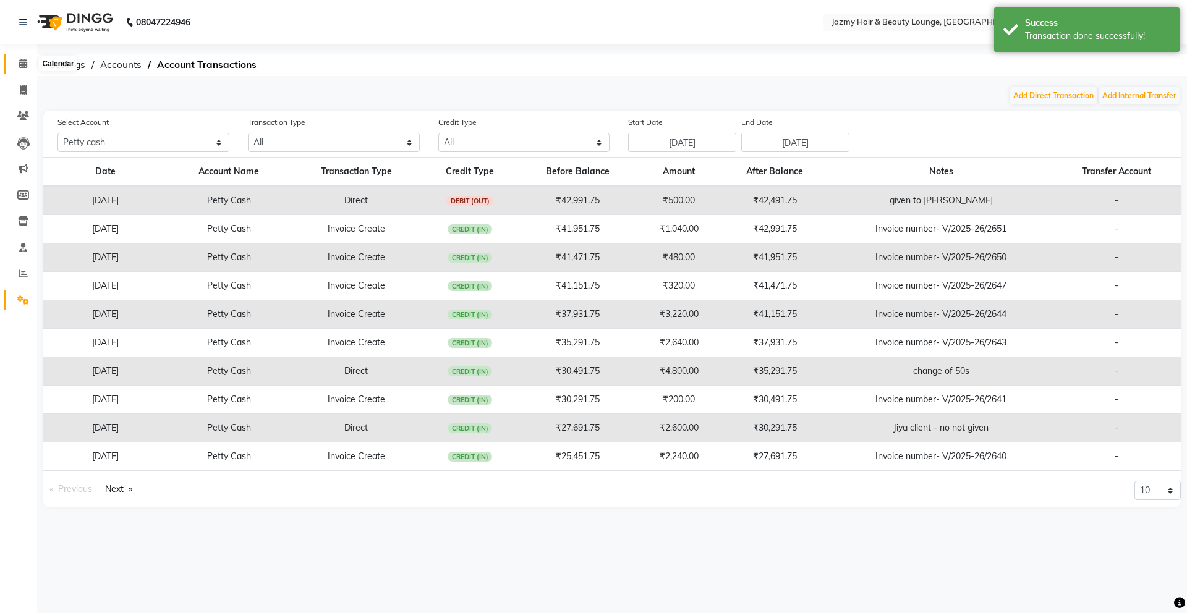
click at [22, 59] on icon at bounding box center [23, 63] width 8 height 9
